Goal: Transaction & Acquisition: Purchase product/service

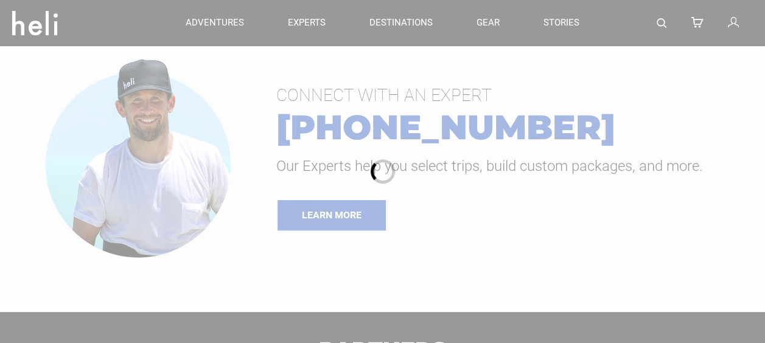
type input "Heli Skiing"
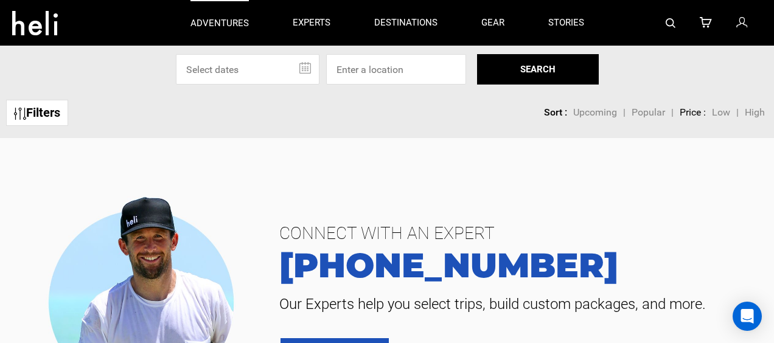
scroll to position [70, 0]
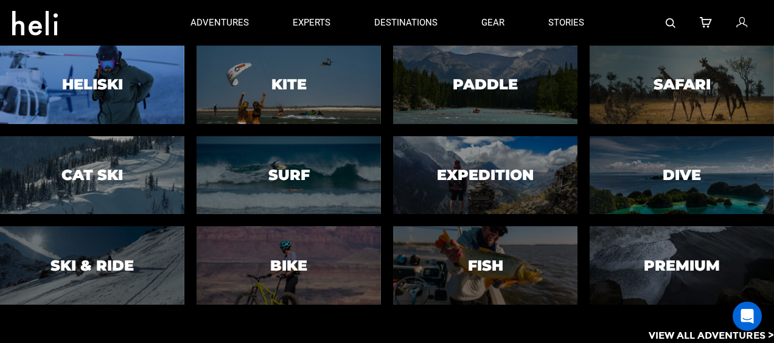
click at [118, 91] on h3 "Heliski" at bounding box center [92, 85] width 61 height 16
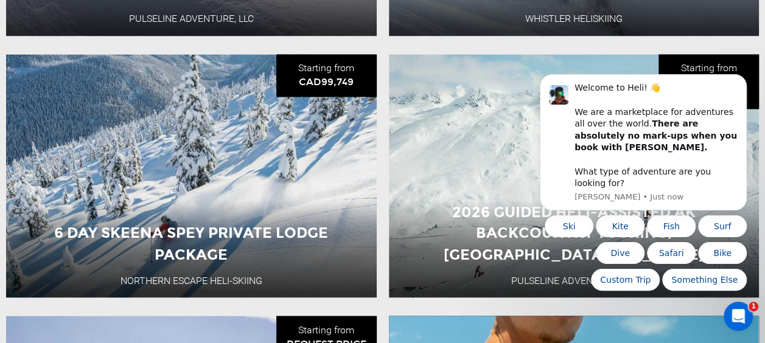
scroll to position [903, 0]
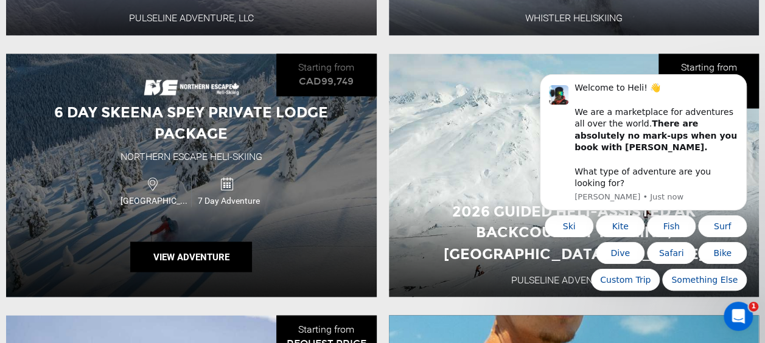
click at [225, 234] on div "6 Day Skeena Spey Private Lodge Package Northern Escape Heli-Skiing [GEOGRAPHIC…" at bounding box center [191, 175] width 371 height 243
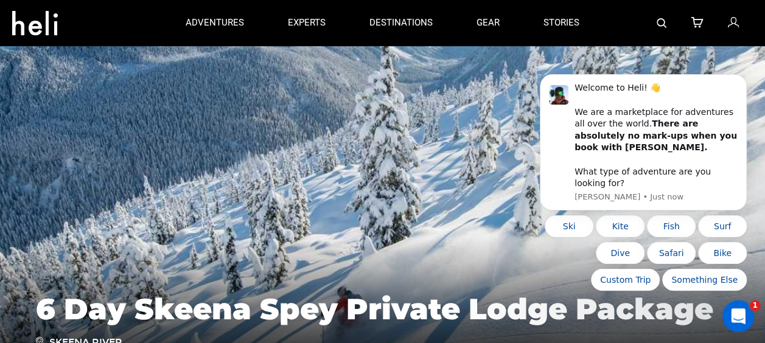
click at [743, 303] on div "Open Intercom Messenger" at bounding box center [736, 314] width 40 height 40
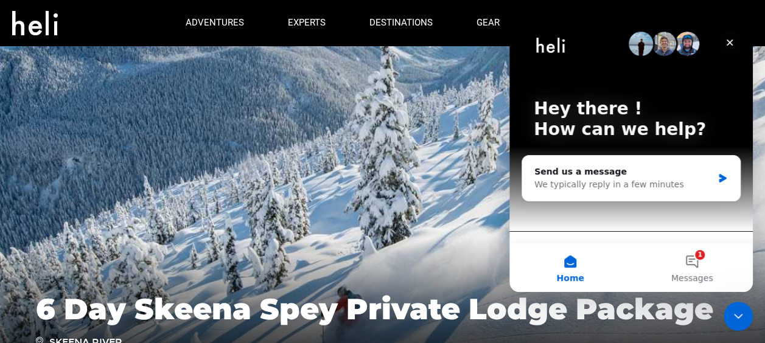
click at [731, 42] on icon "Close" at bounding box center [730, 43] width 10 height 10
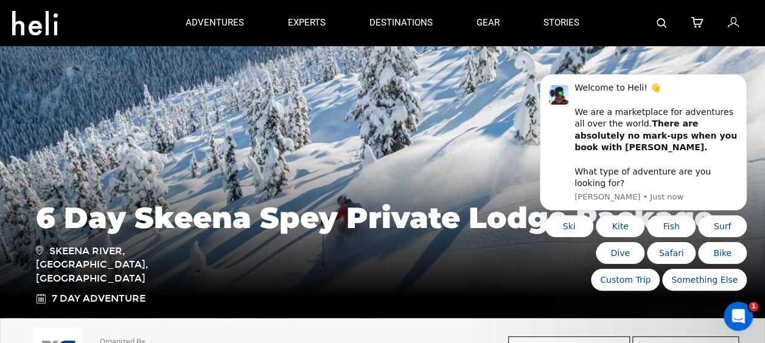
scroll to position [92, 0]
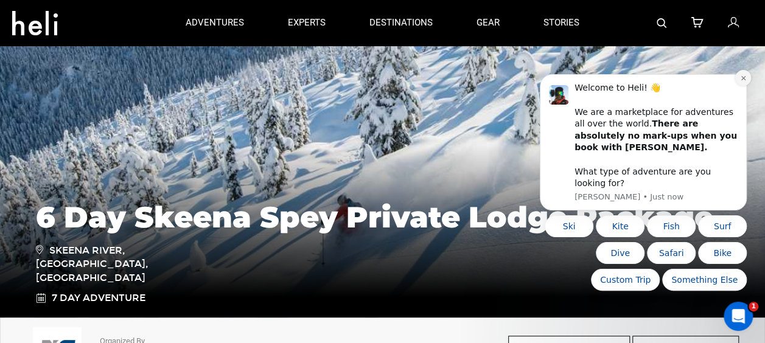
click at [744, 86] on button "Dismiss notification" at bounding box center [743, 78] width 16 height 16
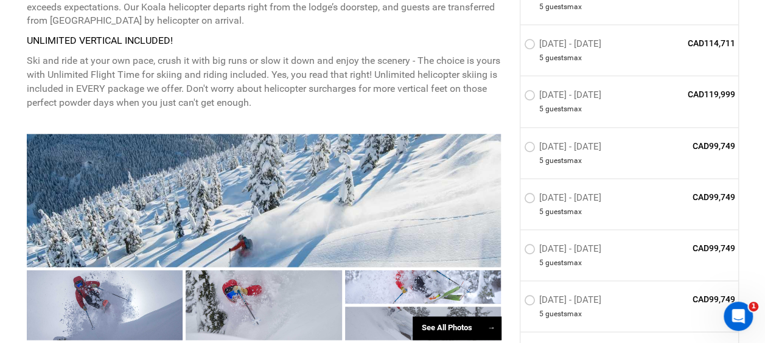
scroll to position [789, 0]
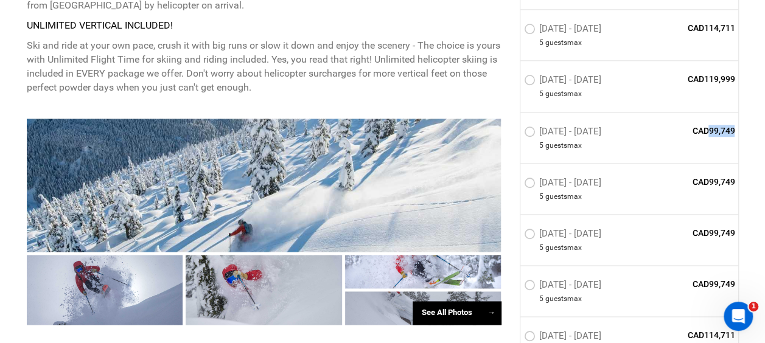
drag, startPoint x: 709, startPoint y: 134, endPoint x: 733, endPoint y: 139, distance: 24.8
click at [733, 137] on span "CAD99,749" at bounding box center [691, 131] width 88 height 12
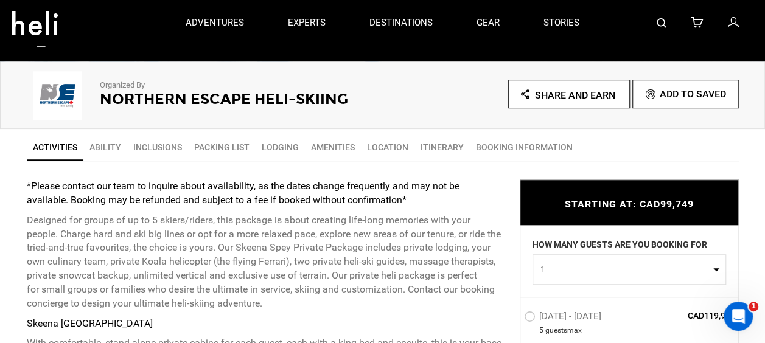
scroll to position [267, 0]
